Goal: Task Accomplishment & Management: Use online tool/utility

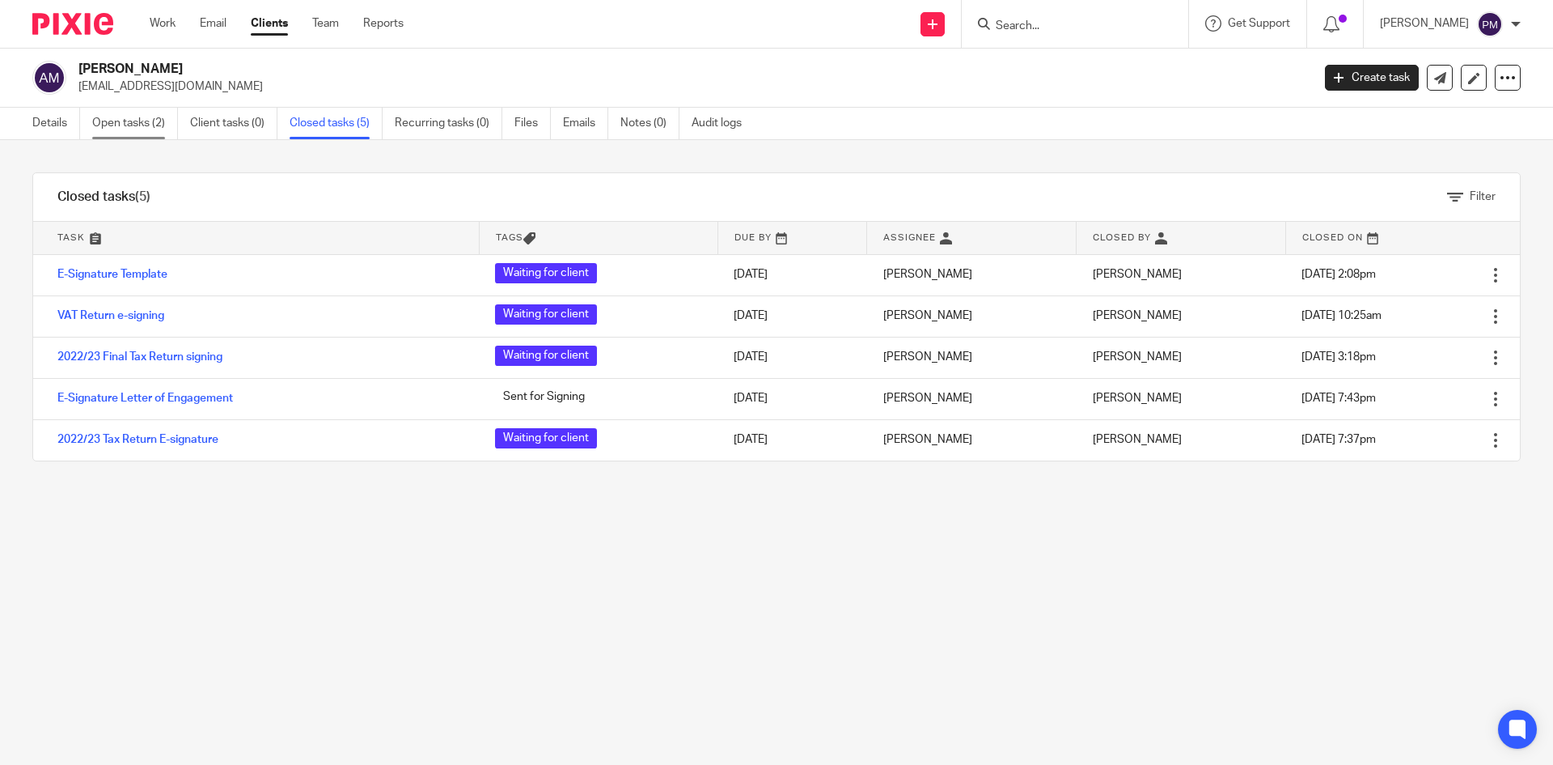
click at [133, 121] on link "Open tasks (2)" at bounding box center [135, 124] width 86 height 32
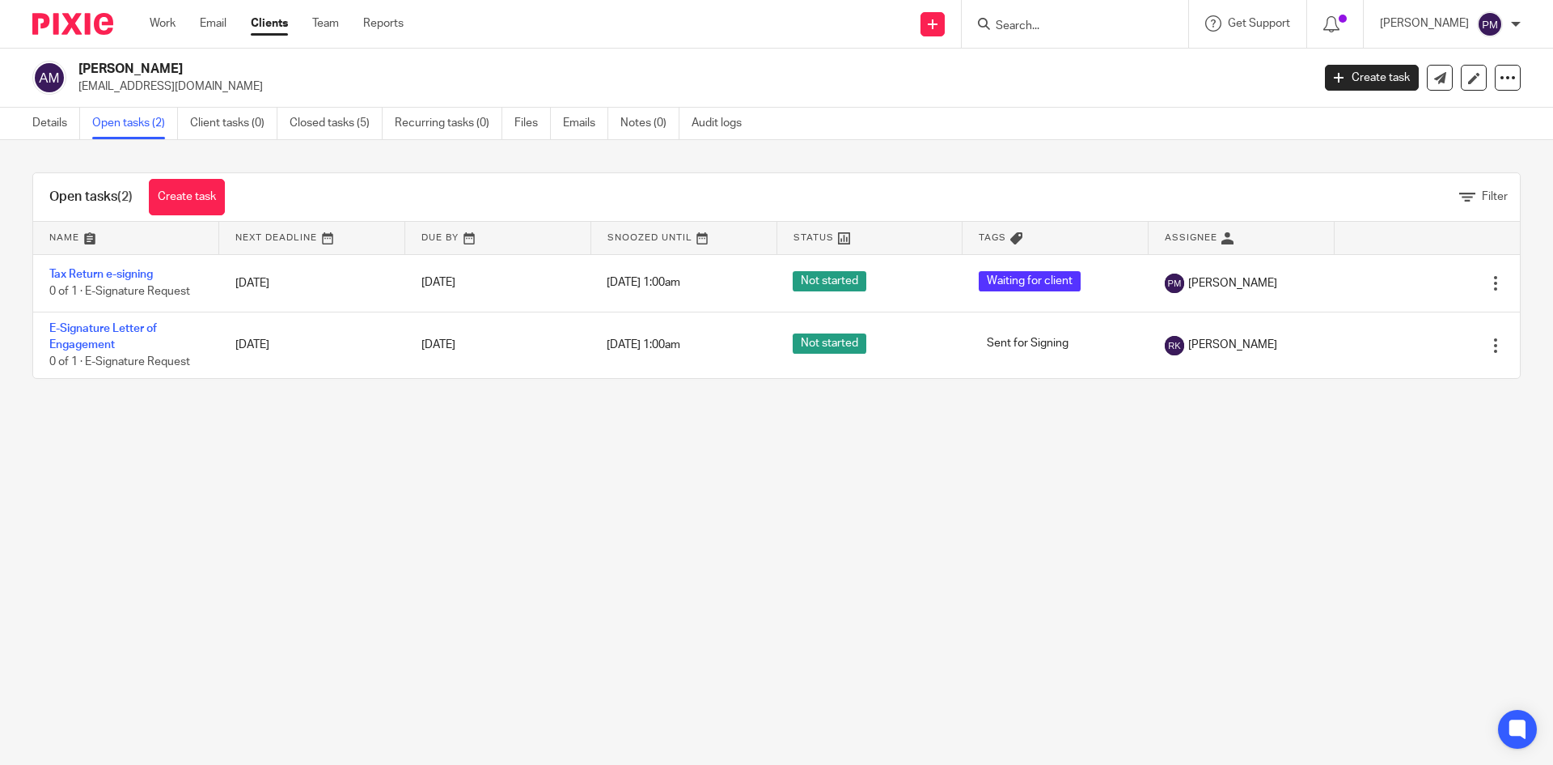
click at [1074, 28] on input "Search" at bounding box center [1067, 26] width 146 height 15
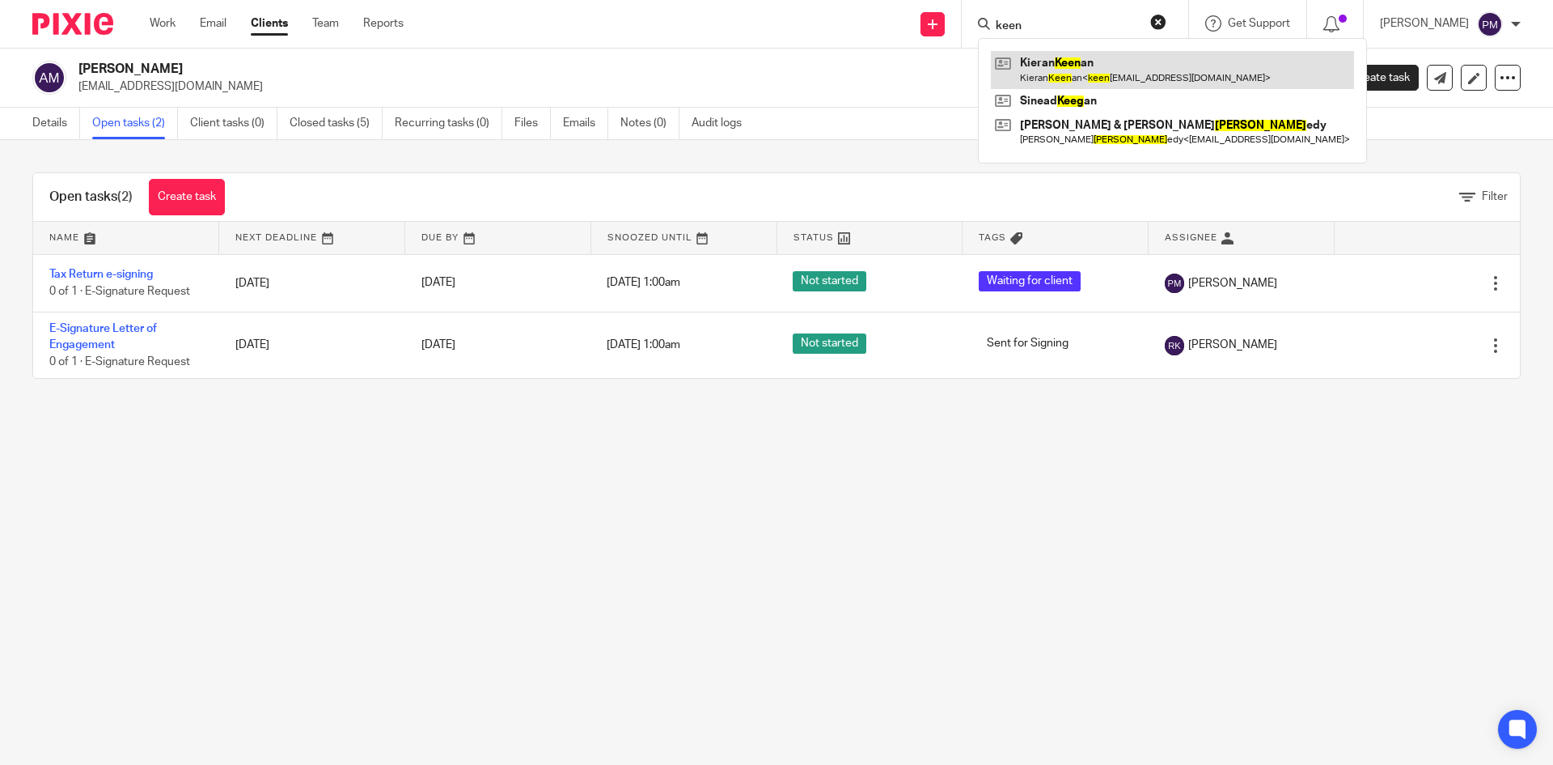
type input "keen"
click at [1121, 73] on link at bounding box center [1172, 69] width 363 height 37
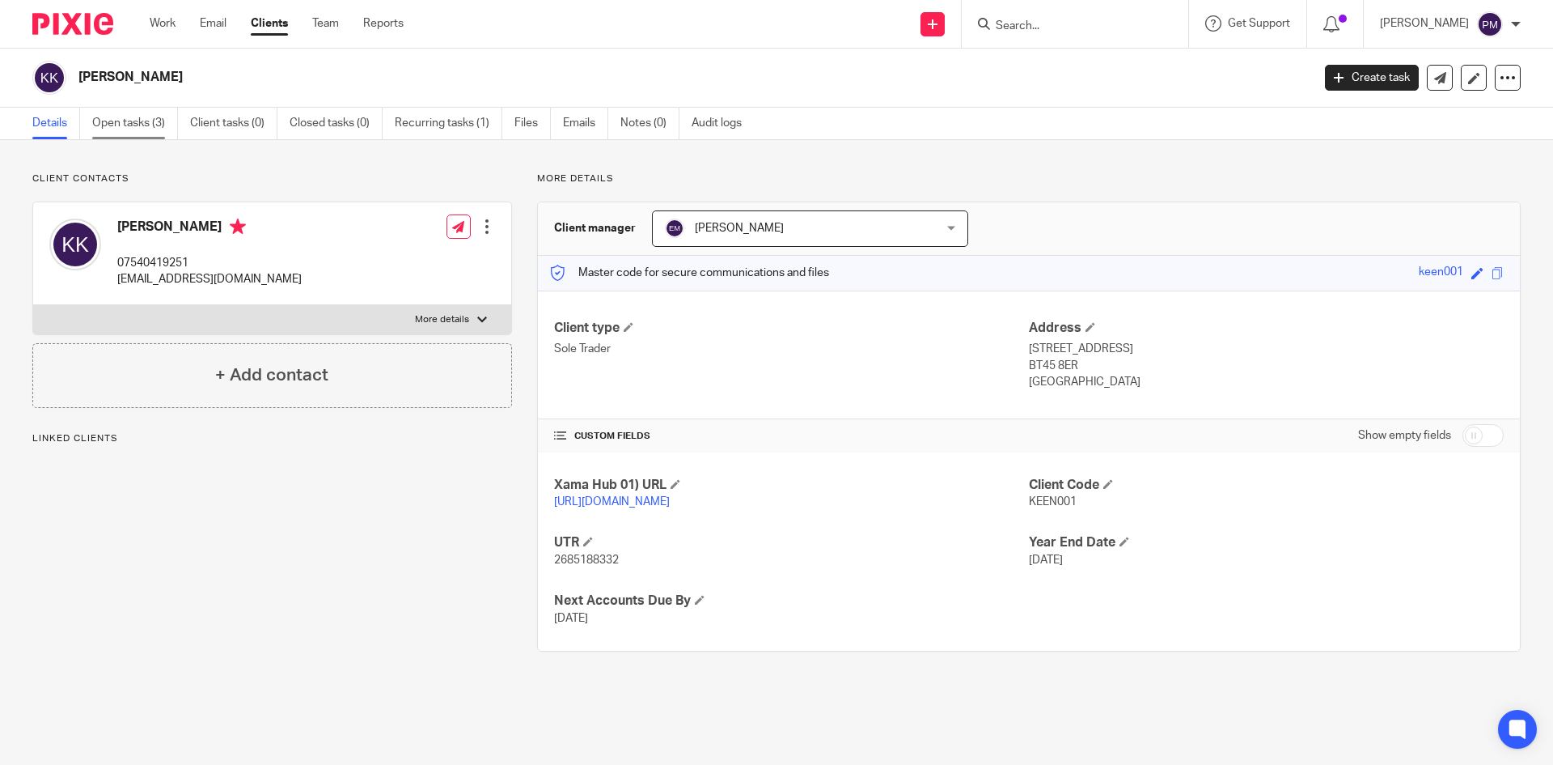
click at [149, 121] on link "Open tasks (3)" at bounding box center [135, 124] width 86 height 32
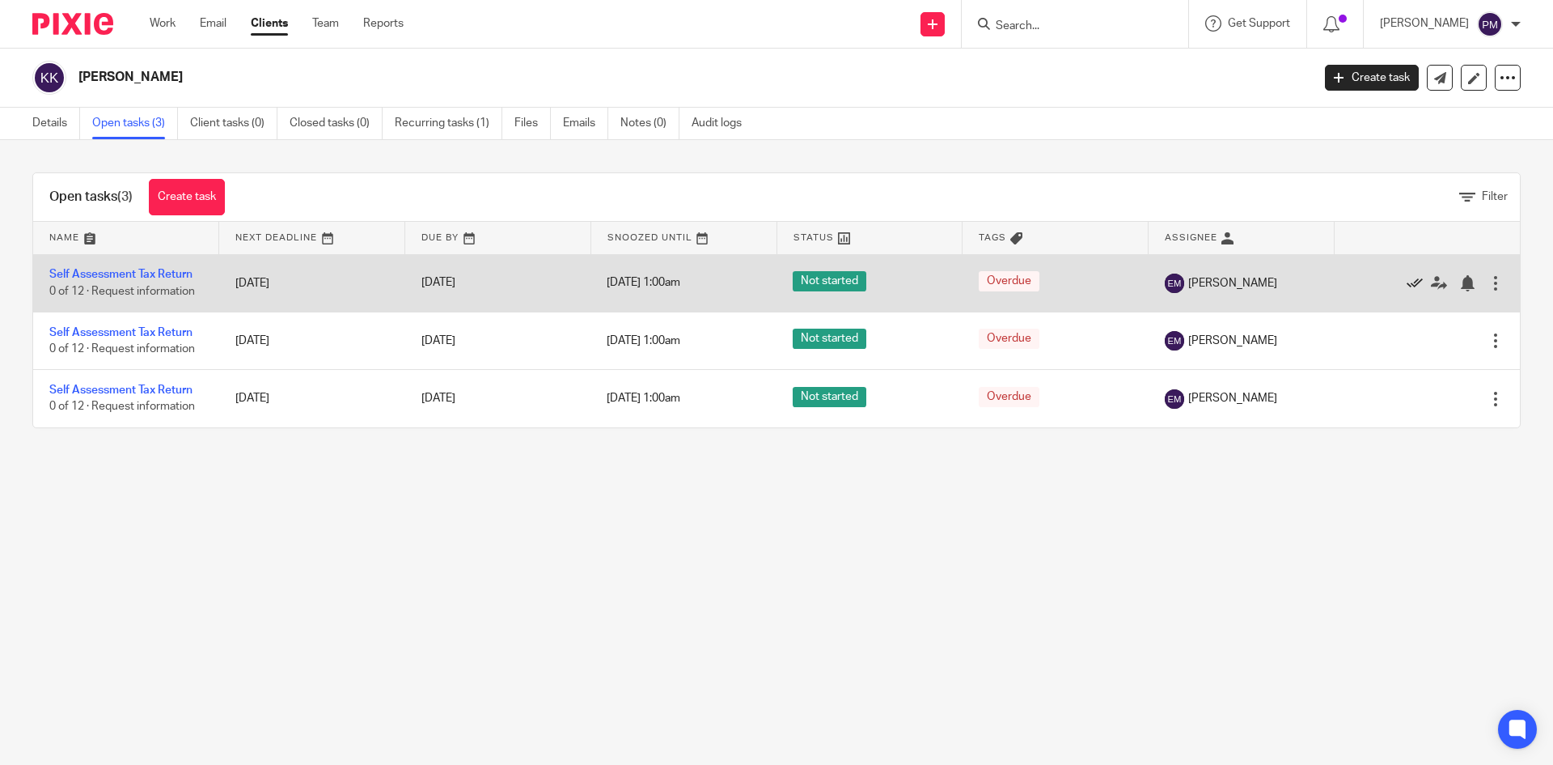
click at [1407, 278] on icon at bounding box center [1415, 283] width 16 height 16
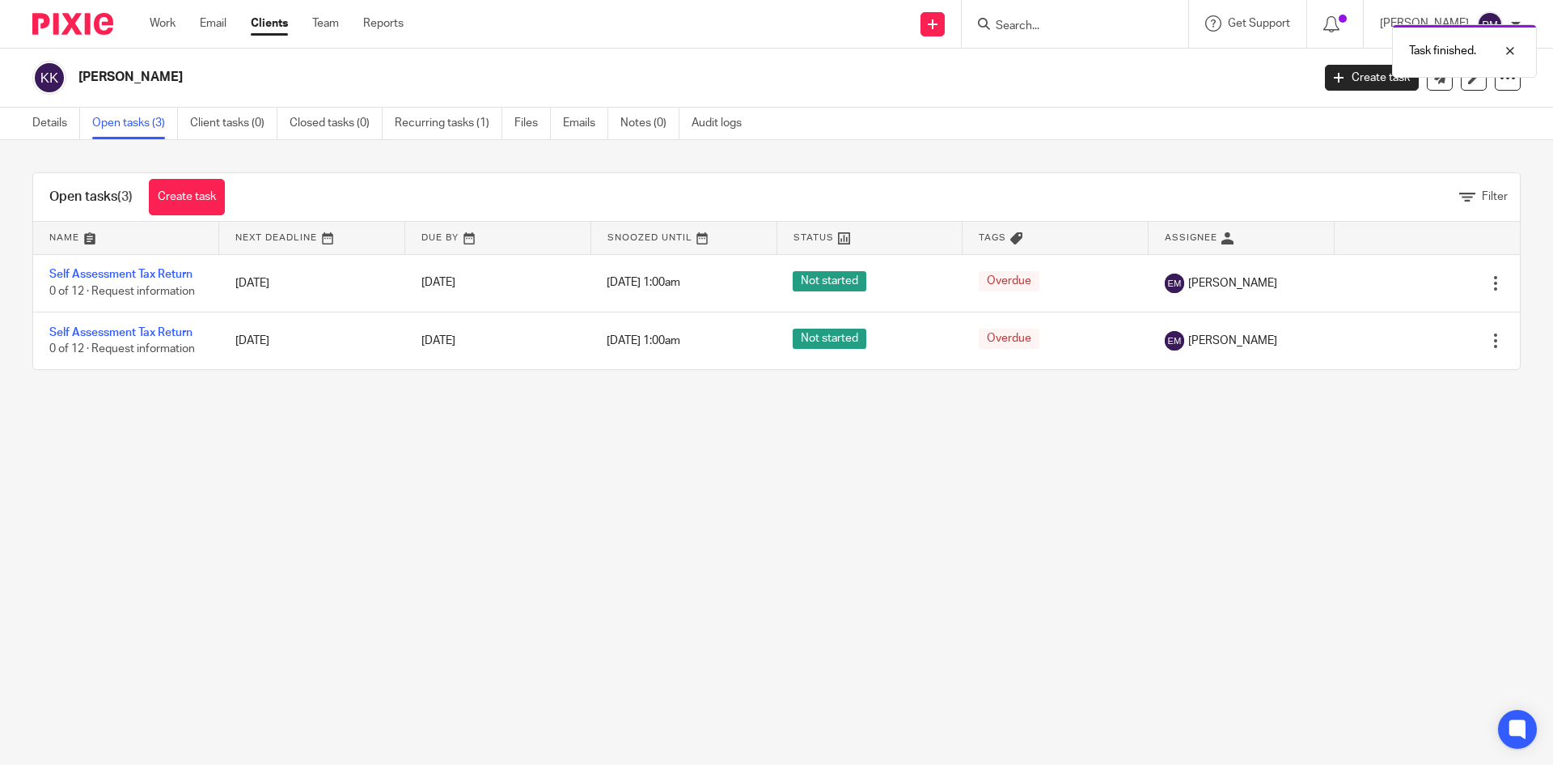
click at [1407, 278] on icon at bounding box center [1415, 283] width 16 height 16
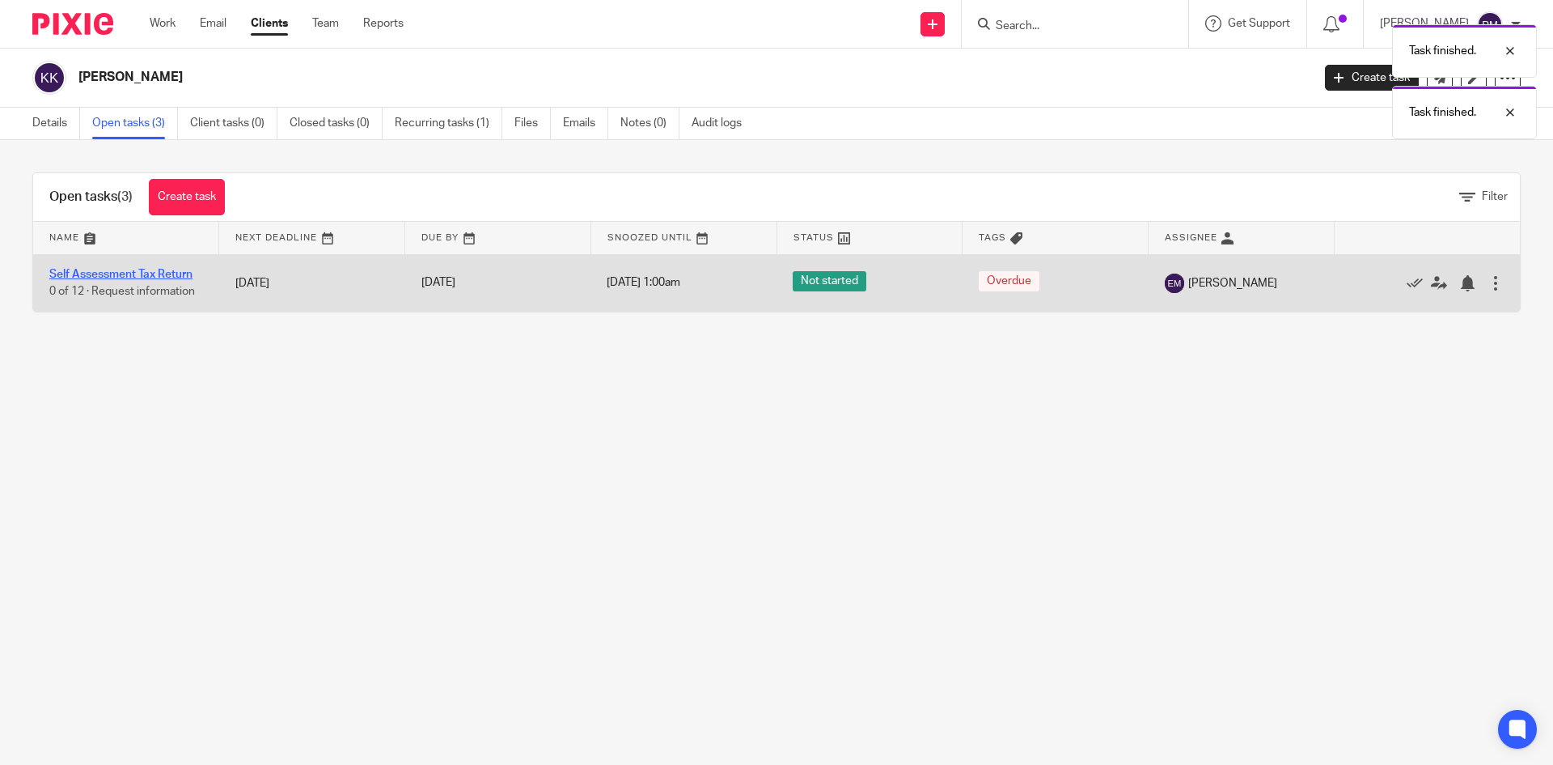
click at [177, 275] on link "Self Assessment Tax Return" at bounding box center [120, 274] width 143 height 11
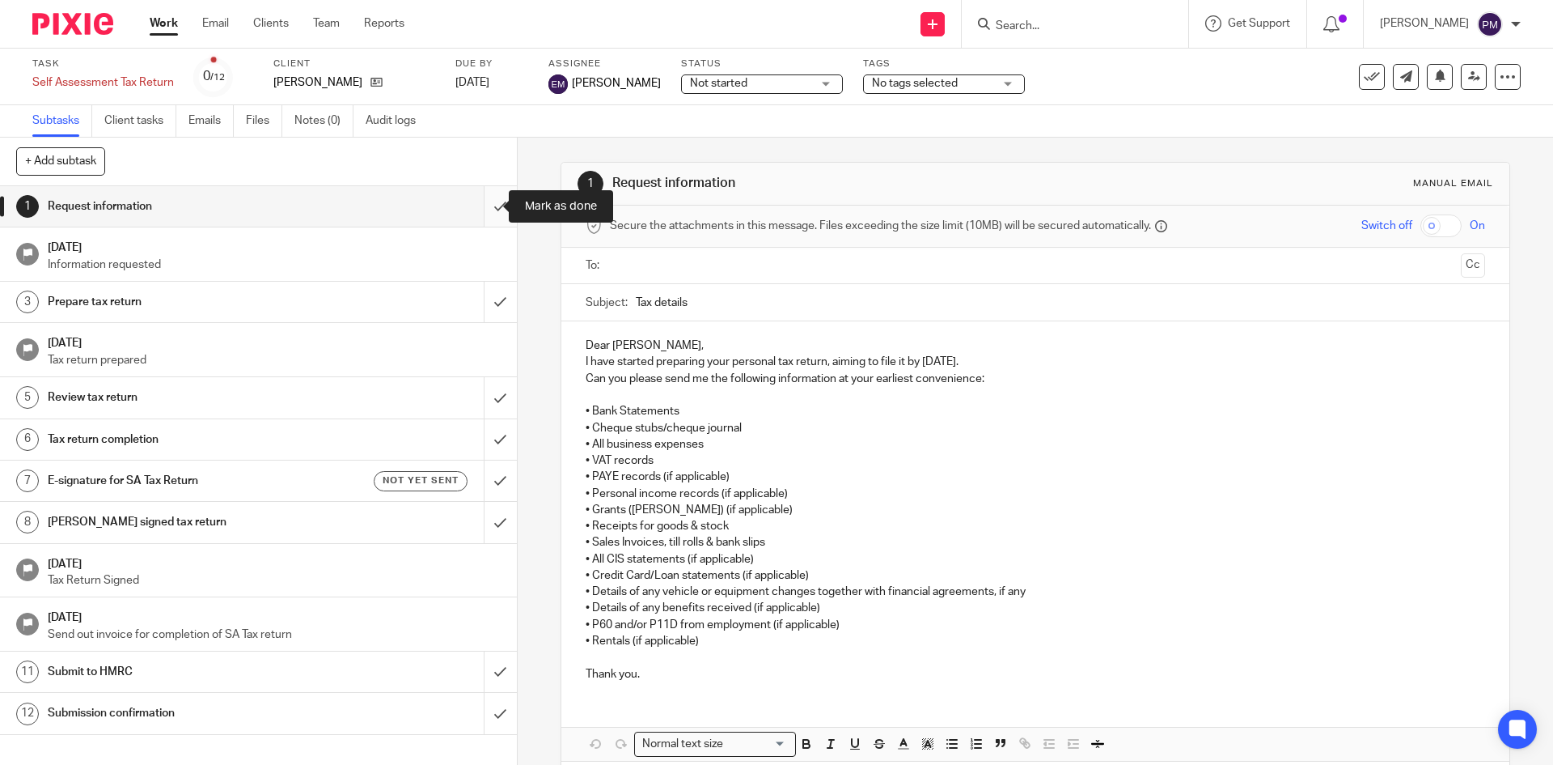
click at [490, 208] on input "submit" at bounding box center [258, 206] width 517 height 40
click at [484, 301] on input "submit" at bounding box center [258, 302] width 517 height 40
click at [487, 405] on input "submit" at bounding box center [258, 397] width 517 height 40
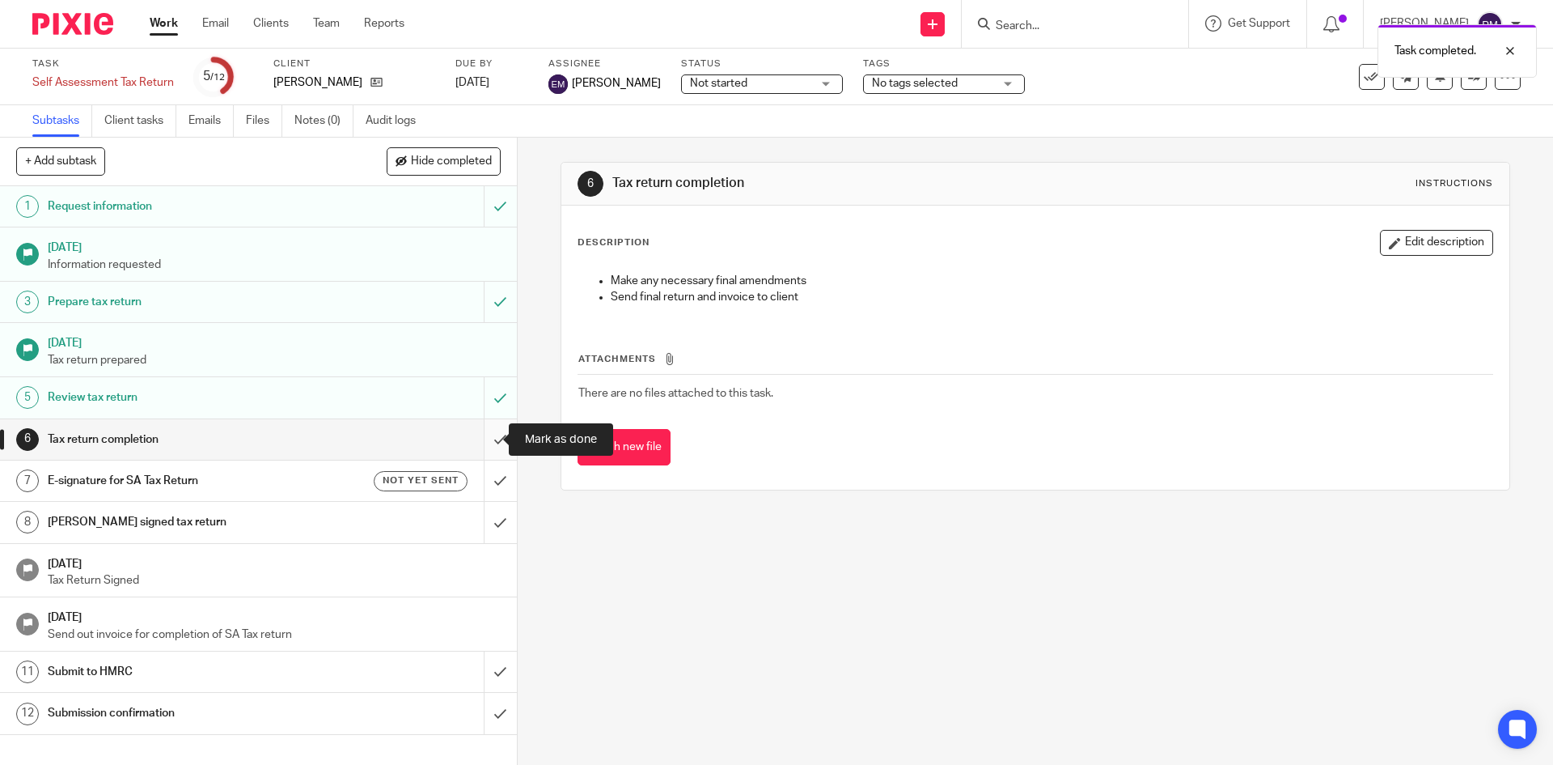
click at [485, 431] on input "submit" at bounding box center [258, 439] width 517 height 40
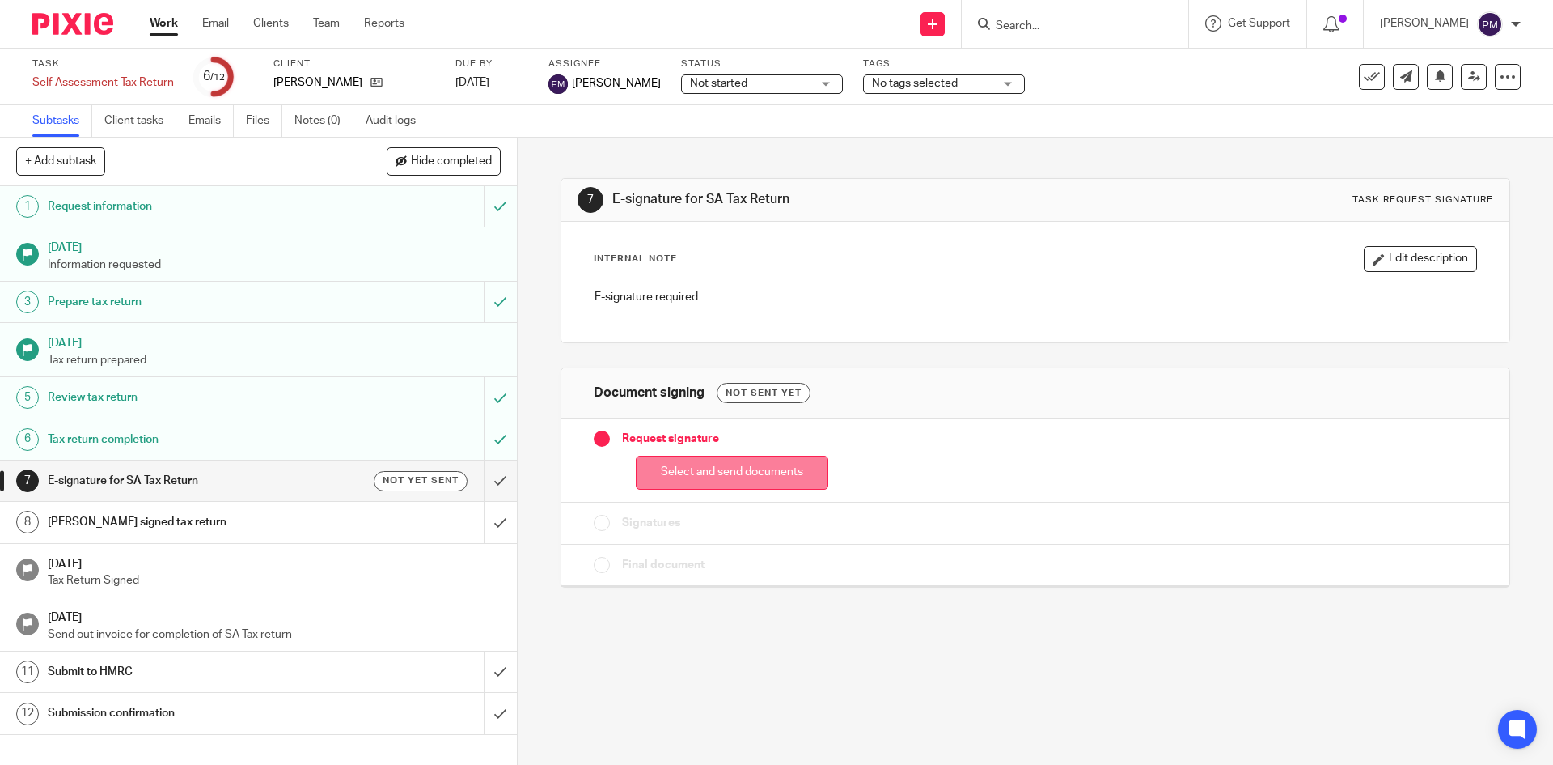
click at [763, 464] on button "Select and send documents" at bounding box center [732, 473] width 193 height 35
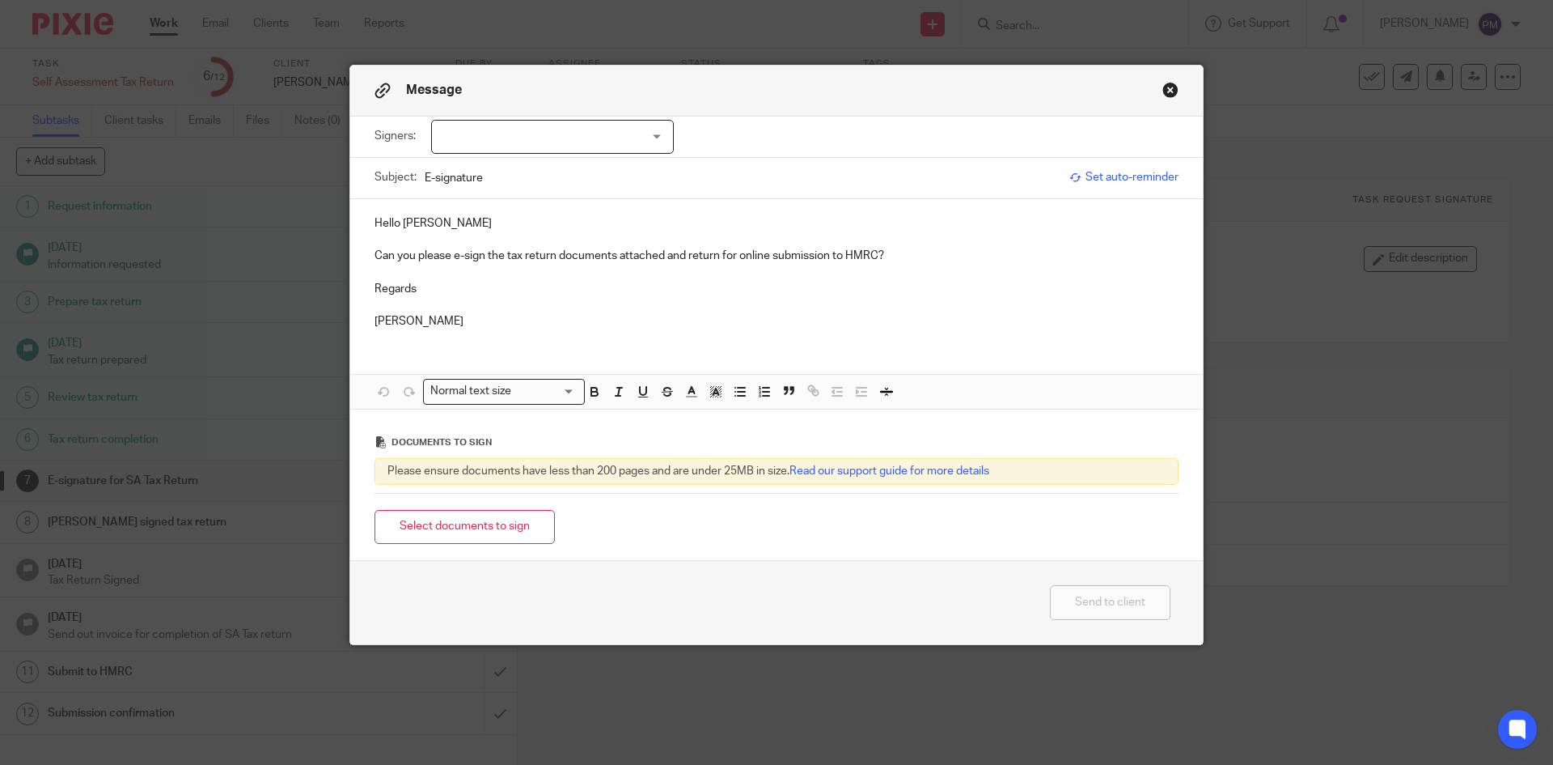
click at [498, 143] on div at bounding box center [552, 137] width 243 height 34
click at [494, 176] on li "[PERSON_NAME]" at bounding box center [546, 170] width 241 height 33
checkbox input "true"
drag, startPoint x: 386, startPoint y: 515, endPoint x: 370, endPoint y: 503, distance: 19.8
click at [386, 515] on button "Select documents to sign" at bounding box center [465, 527] width 180 height 35
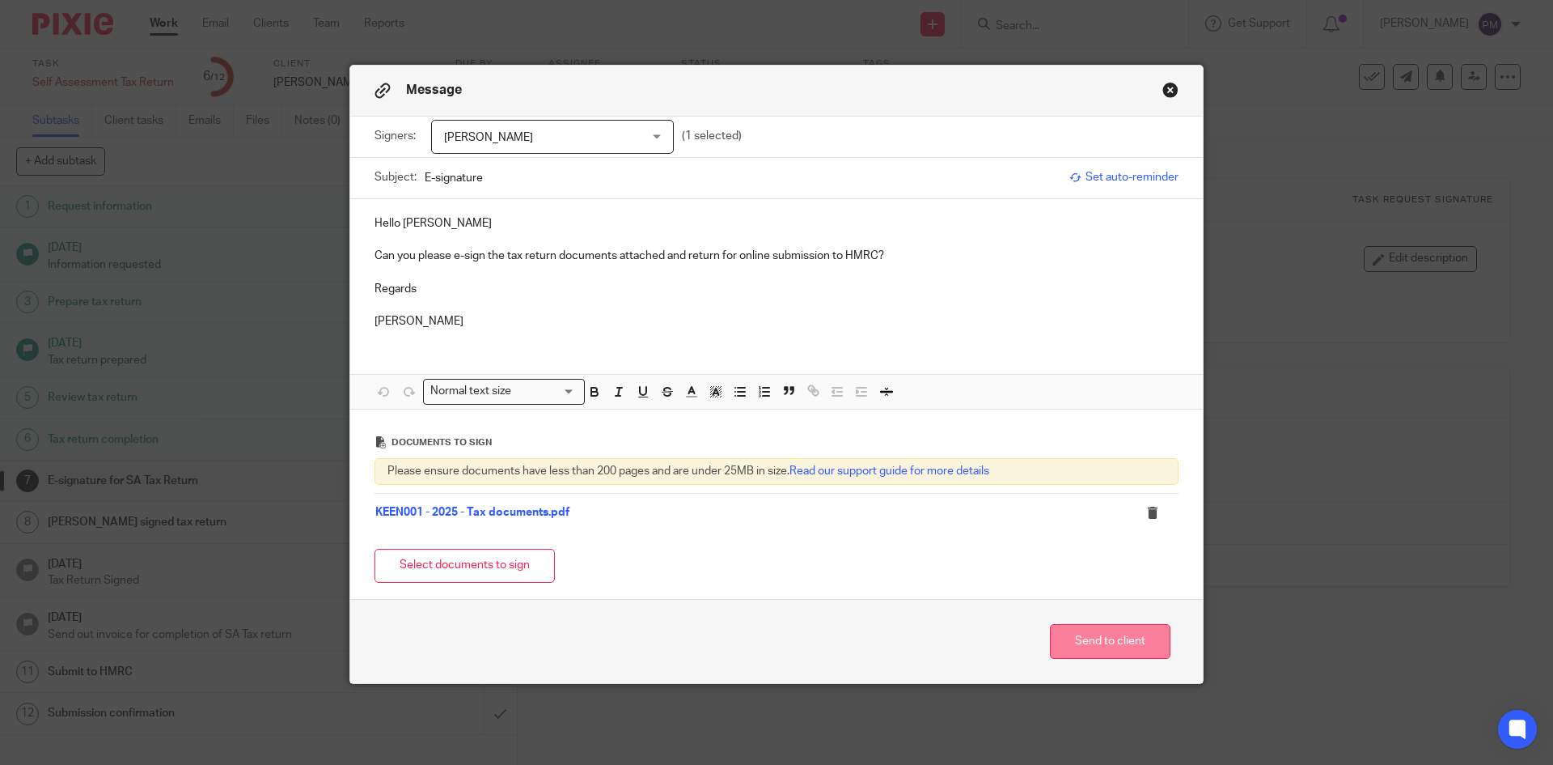
click at [1104, 638] on button "Send to client" at bounding box center [1110, 641] width 121 height 35
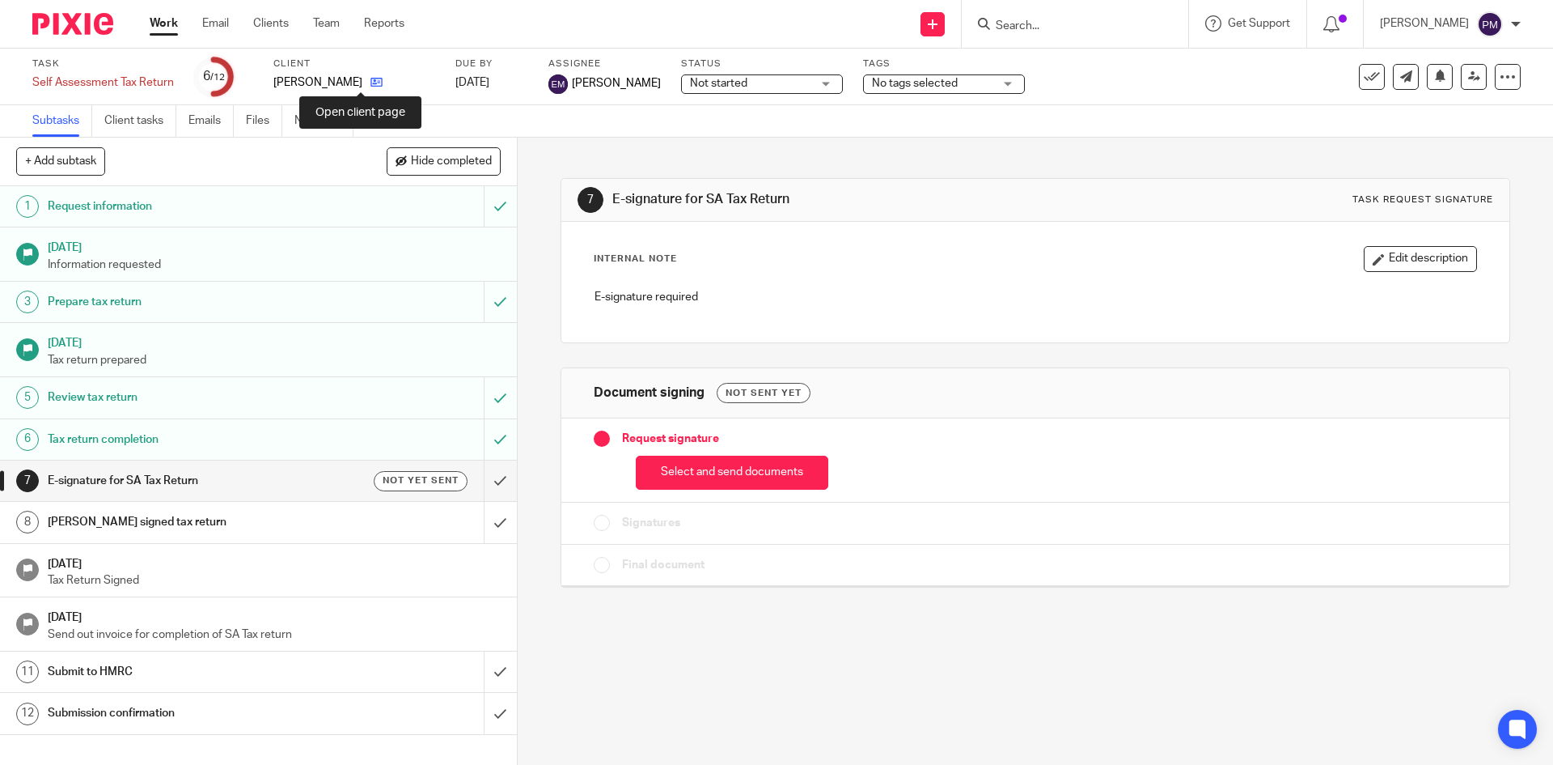
click at [371, 86] on icon at bounding box center [377, 82] width 12 height 12
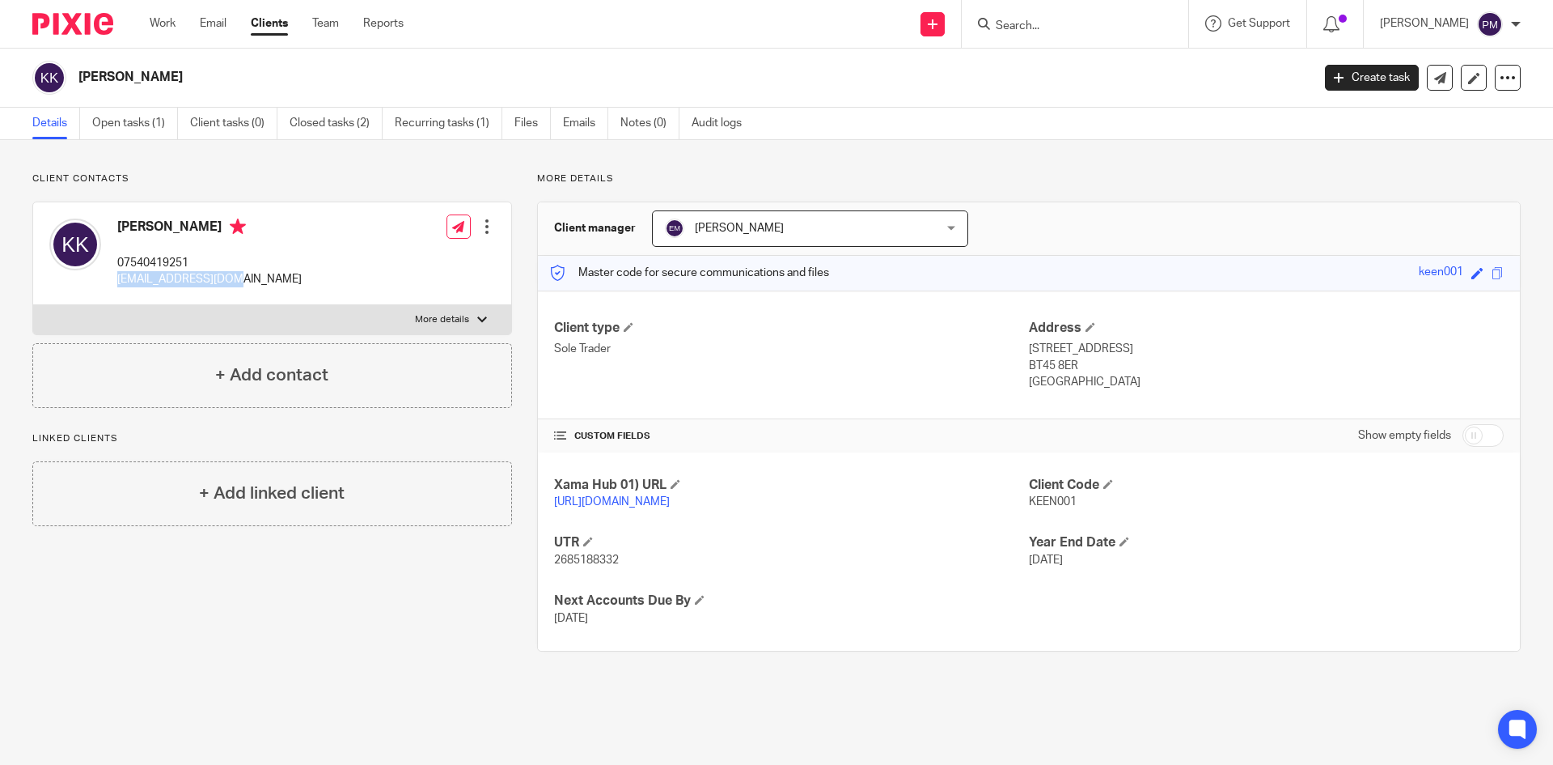
drag, startPoint x: 259, startPoint y: 285, endPoint x: 118, endPoint y: 282, distance: 140.8
click at [118, 282] on div "[PERSON_NAME] 07540419251 [EMAIL_ADDRESS][DOMAIN_NAME] Edit contact Create clie…" at bounding box center [272, 253] width 478 height 103
copy p "[EMAIL_ADDRESS][DOMAIN_NAME]"
drag, startPoint x: 1401, startPoint y: 267, endPoint x: 1451, endPoint y: 276, distance: 50.1
click at [1451, 276] on div "Master code for secure communications and files keen001 Save keen001" at bounding box center [1029, 273] width 982 height 35
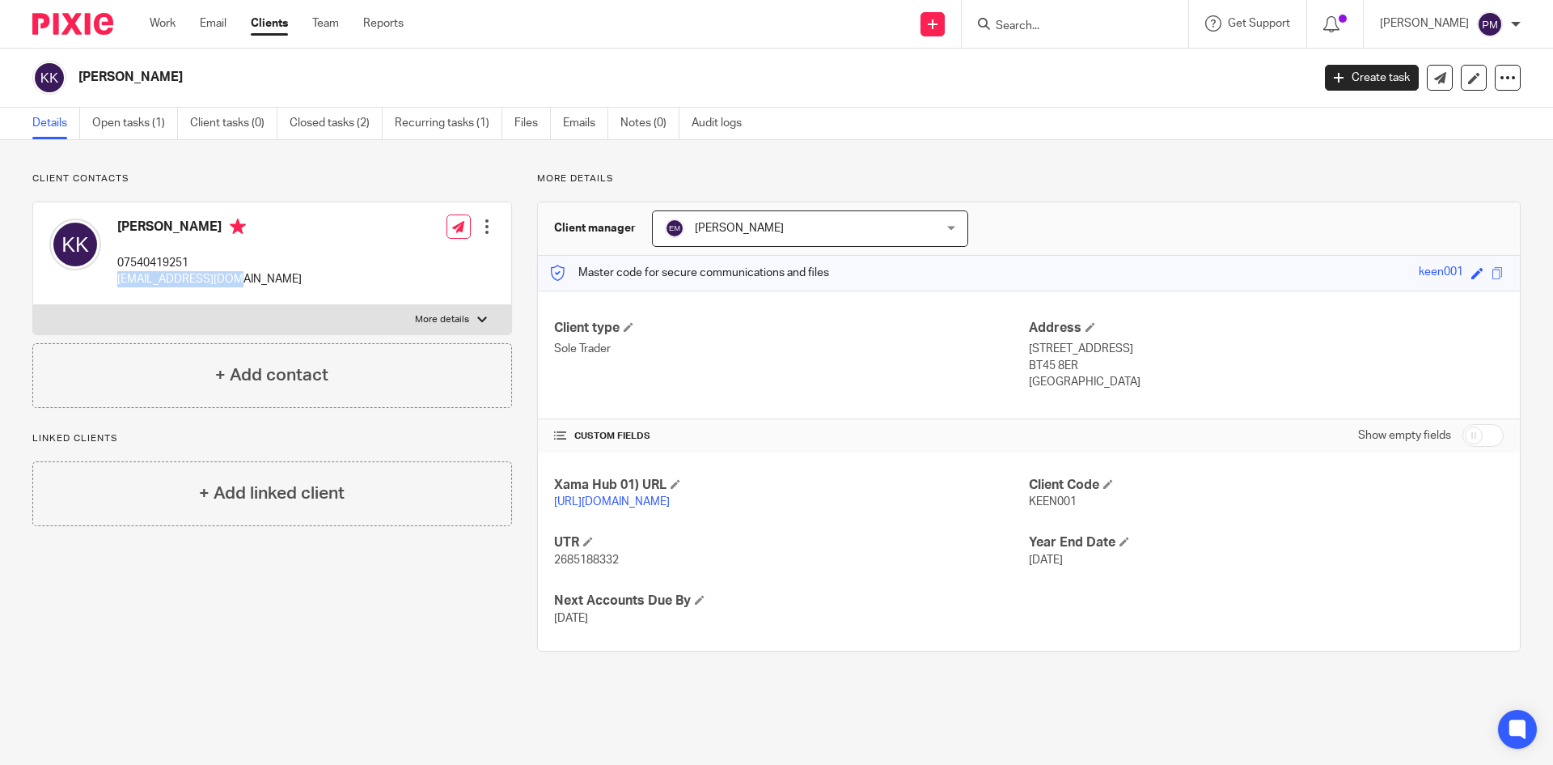
copy div "keen001"
